Goal: Transaction & Acquisition: Purchase product/service

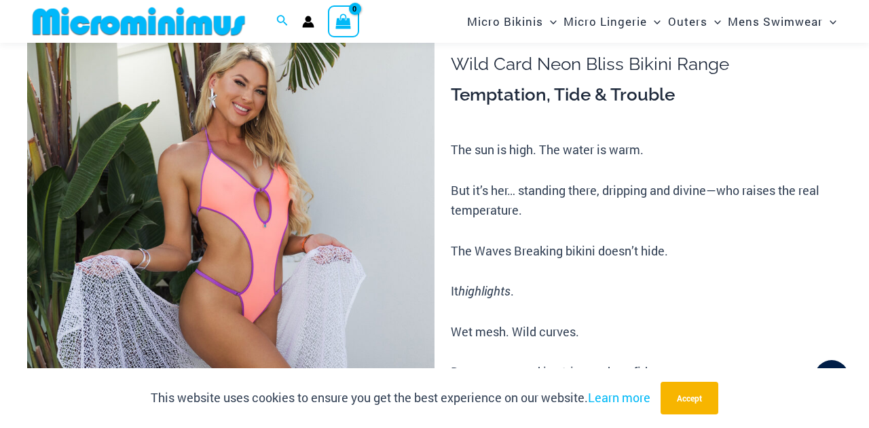
scroll to position [114, 0]
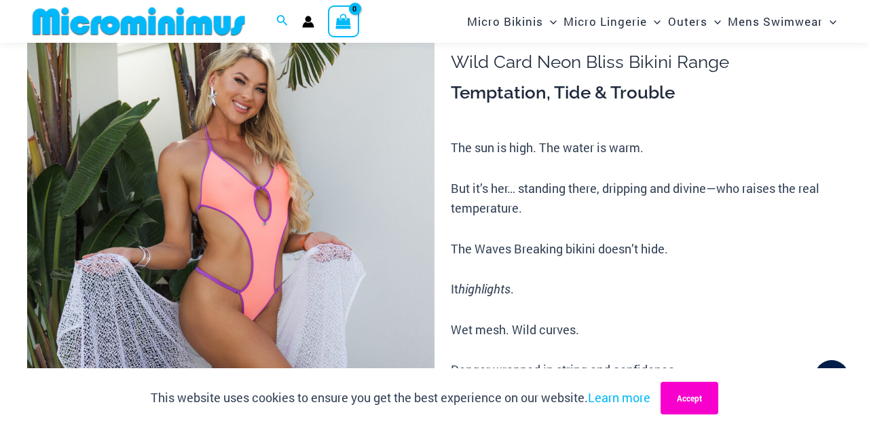
click at [694, 391] on button "Accept" at bounding box center [689, 397] width 58 height 33
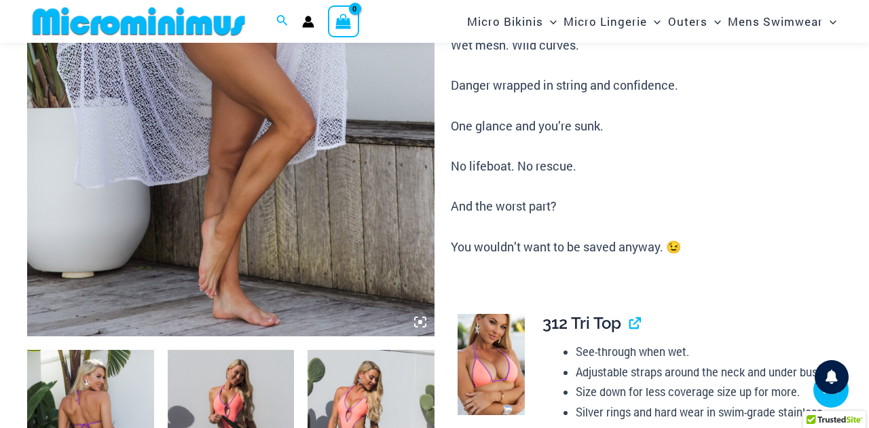
scroll to position [417, 0]
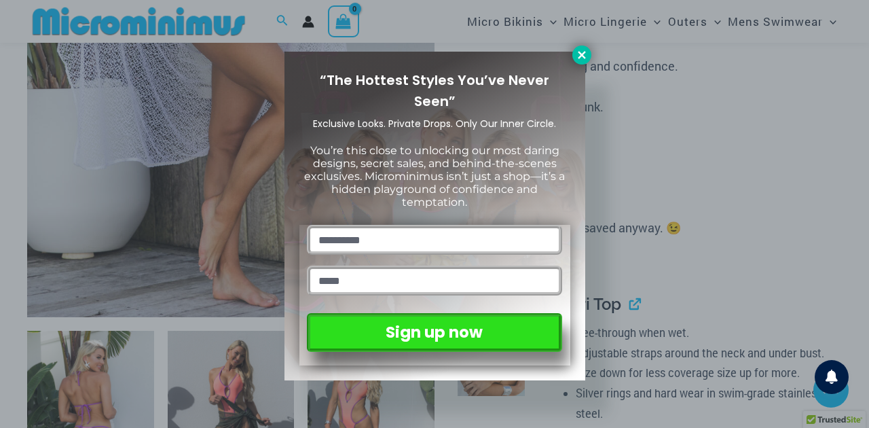
click at [584, 59] on icon at bounding box center [582, 55] width 12 height 12
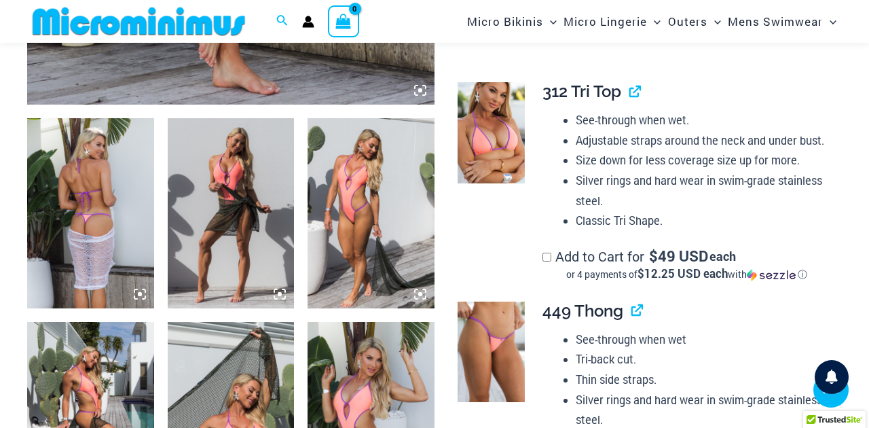
scroll to position [631, 0]
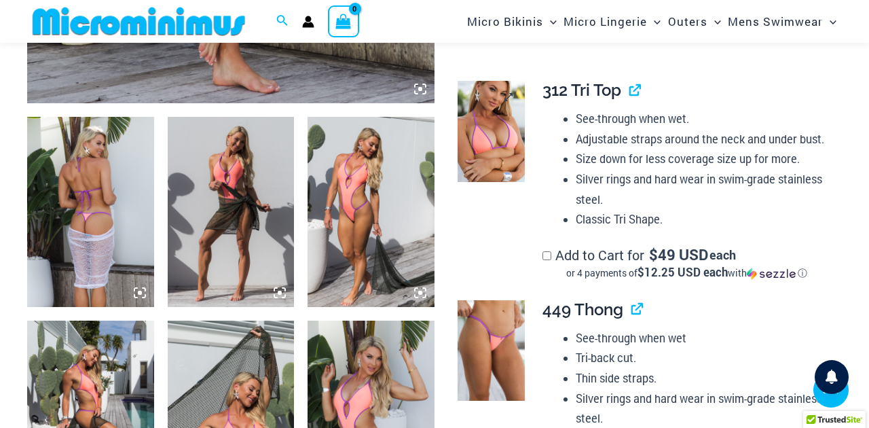
click at [493, 116] on img at bounding box center [491, 131] width 67 height 101
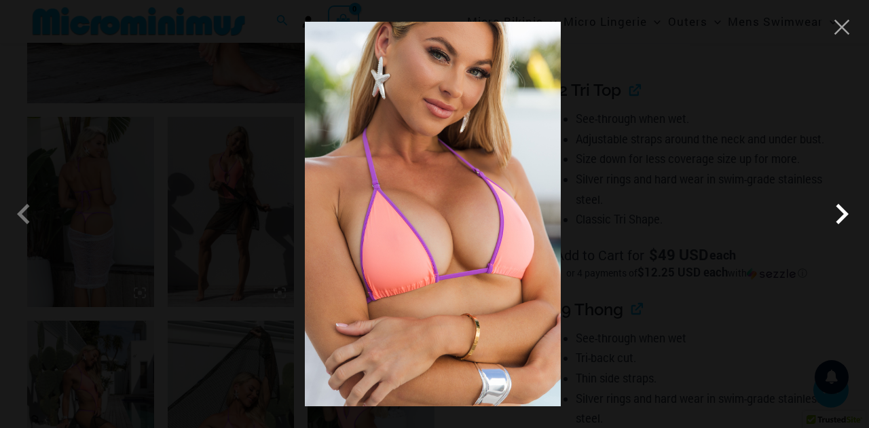
click at [846, 211] on span at bounding box center [841, 213] width 41 height 41
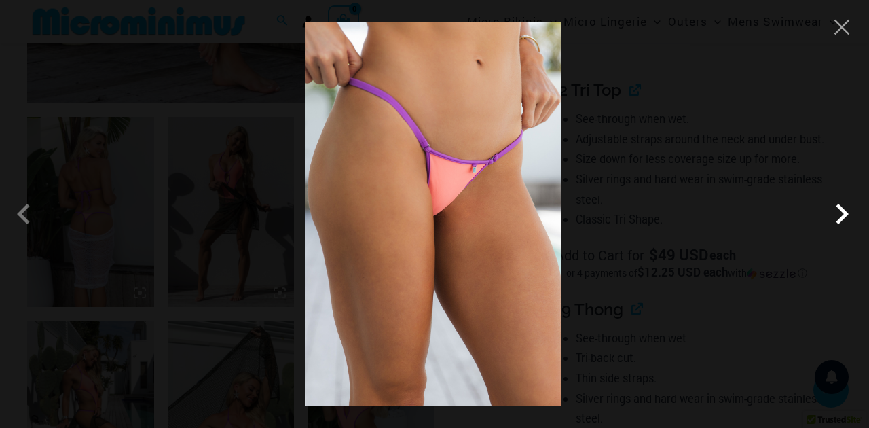
click at [846, 211] on span at bounding box center [841, 213] width 41 height 41
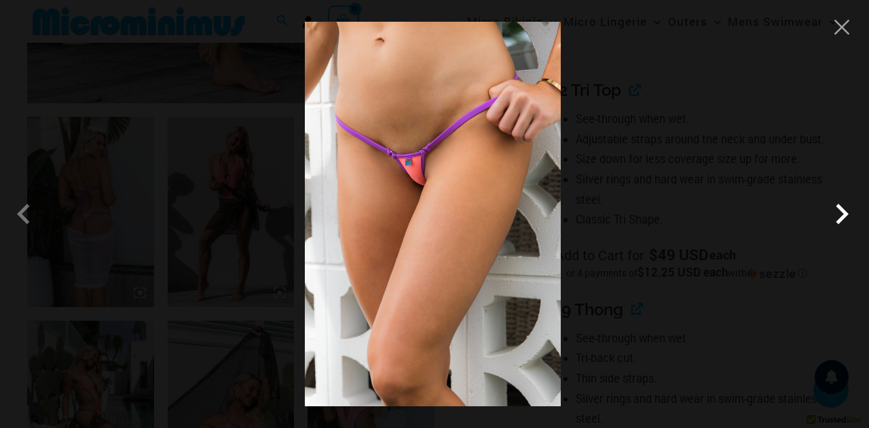
click at [846, 211] on span at bounding box center [841, 213] width 41 height 41
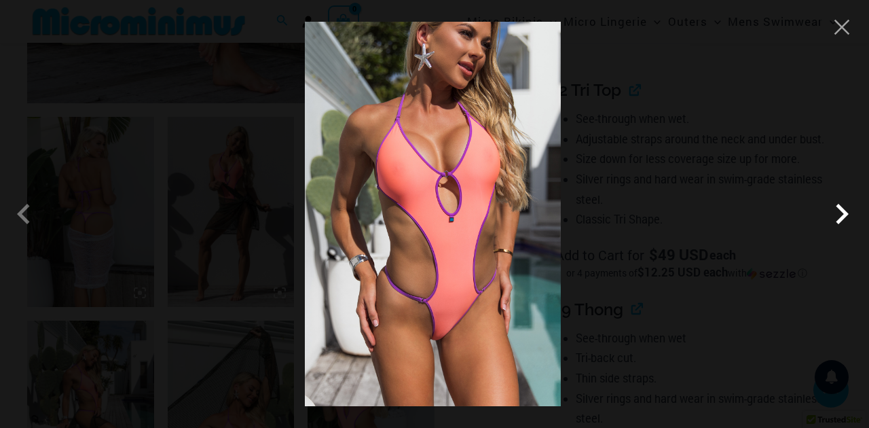
click at [846, 211] on span at bounding box center [841, 213] width 41 height 41
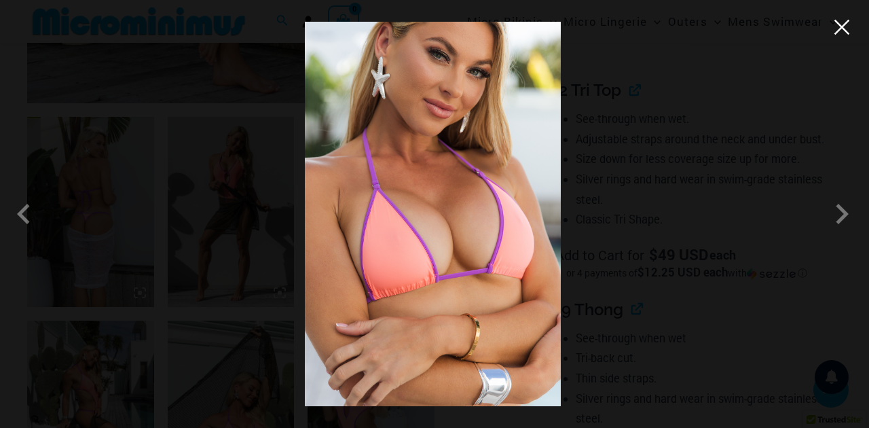
click at [839, 29] on button "Close" at bounding box center [842, 27] width 20 height 20
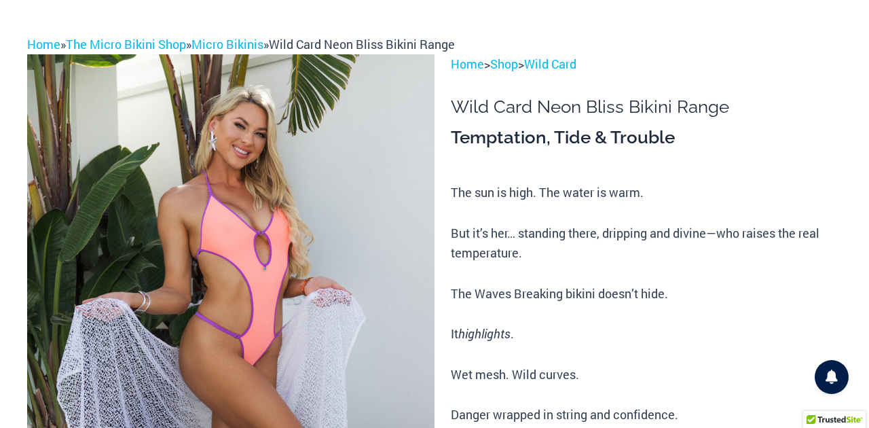
scroll to position [0, 0]
